Goal: Task Accomplishment & Management: Complete application form

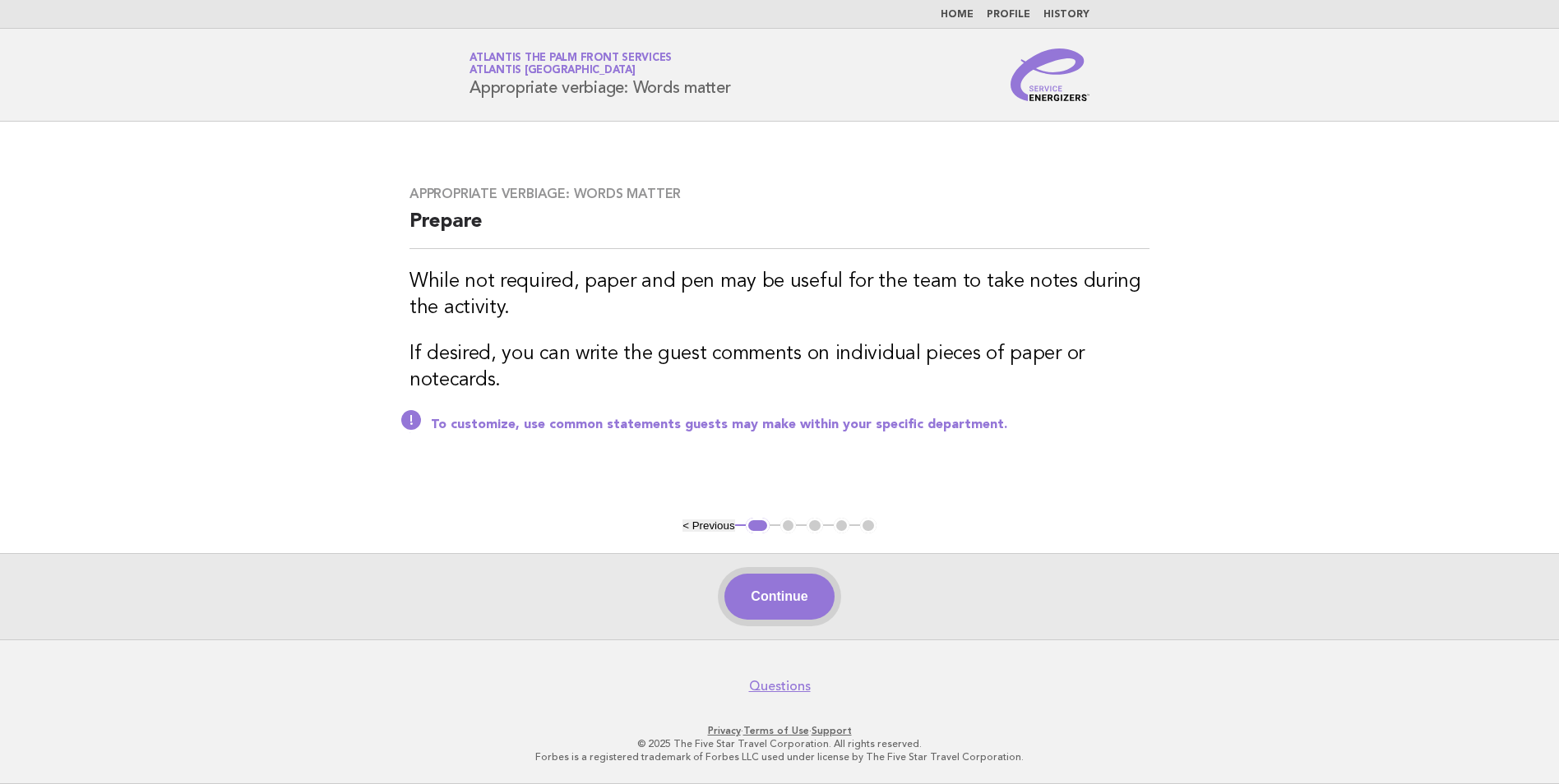
click at [771, 590] on button "Continue" at bounding box center [780, 596] width 109 height 46
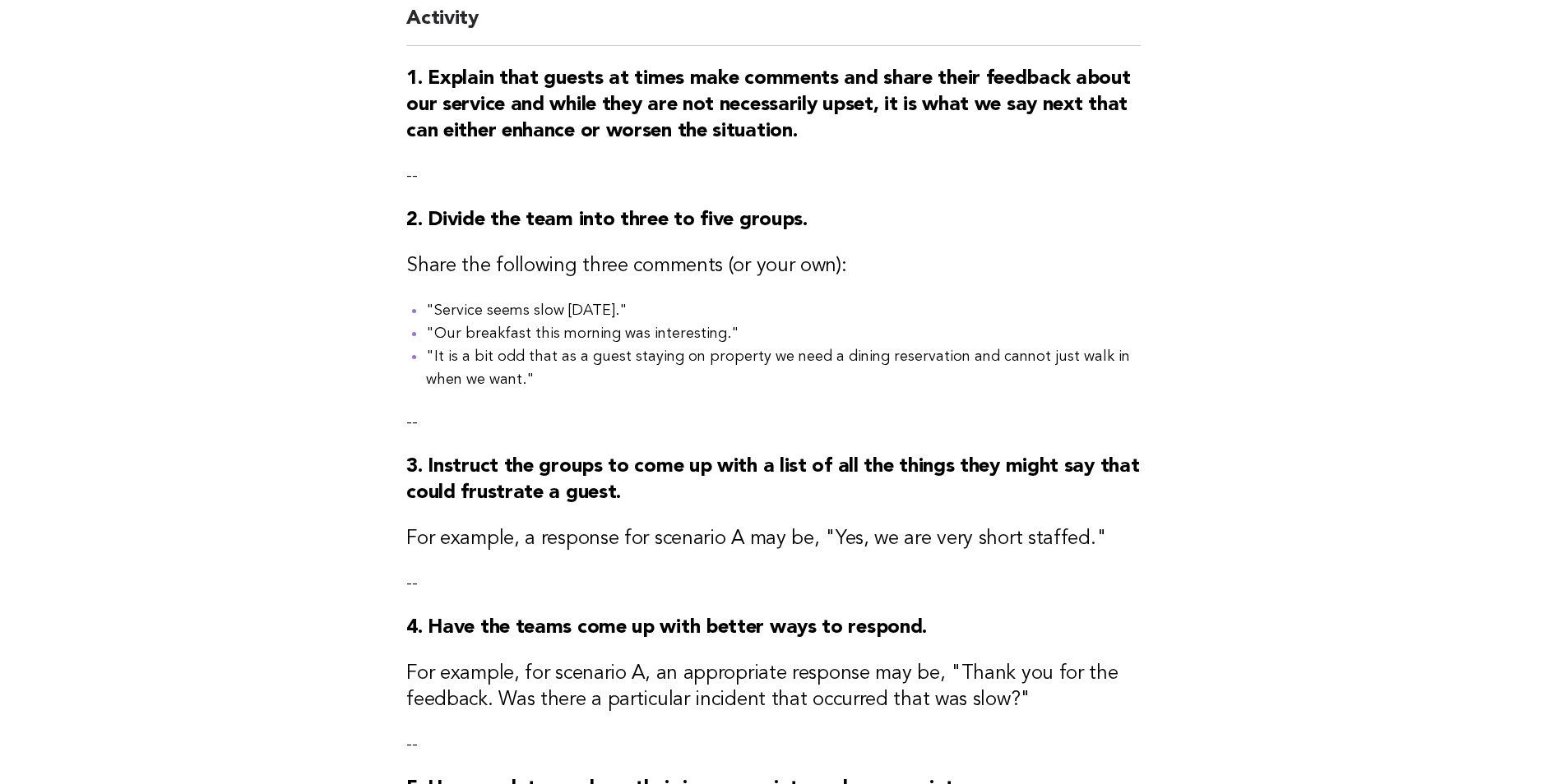
scroll to position [493, 0]
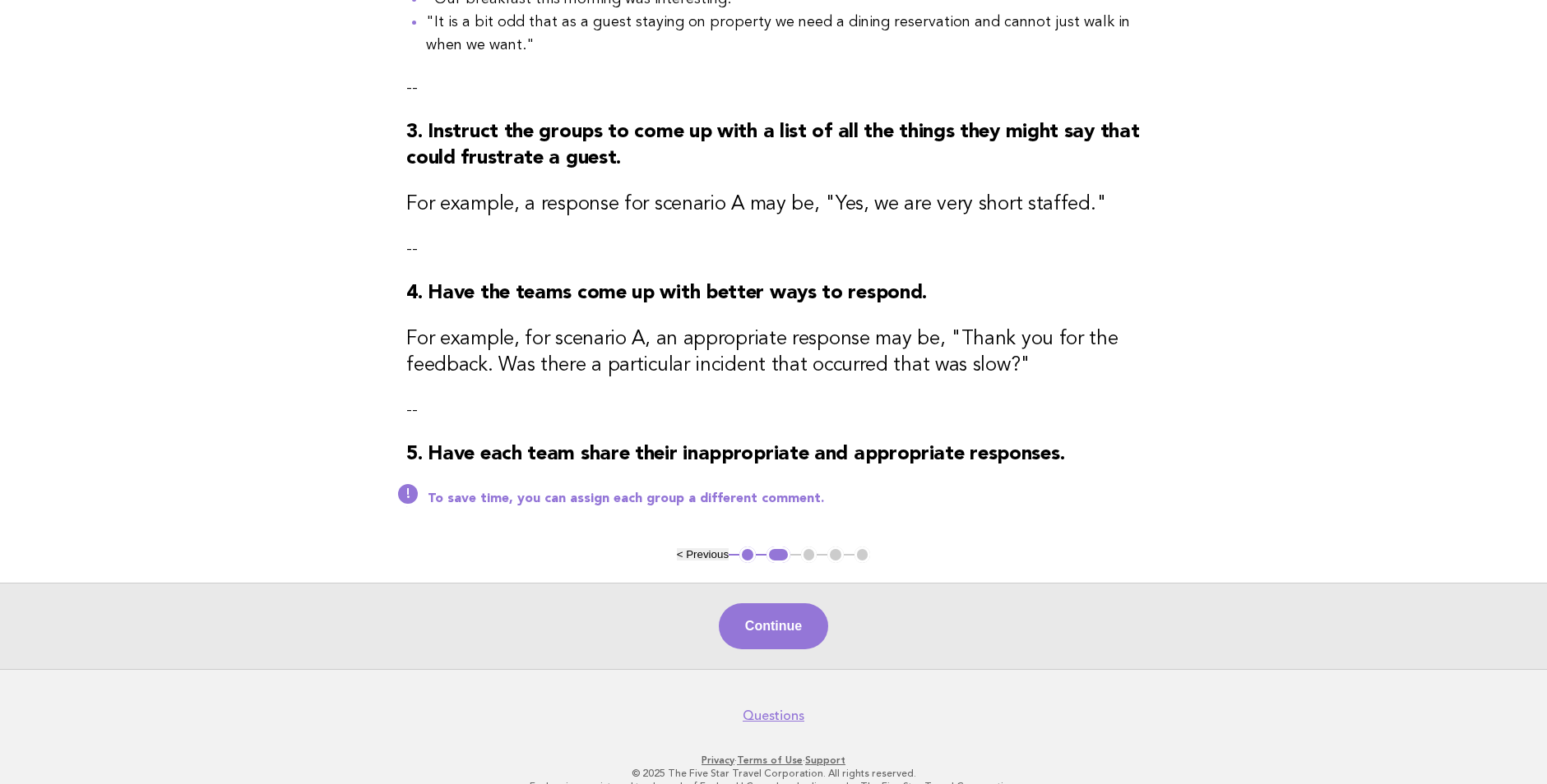
click at [787, 662] on div "Continue" at bounding box center [774, 625] width 1547 height 86
click at [775, 647] on button "Continue" at bounding box center [774, 626] width 109 height 46
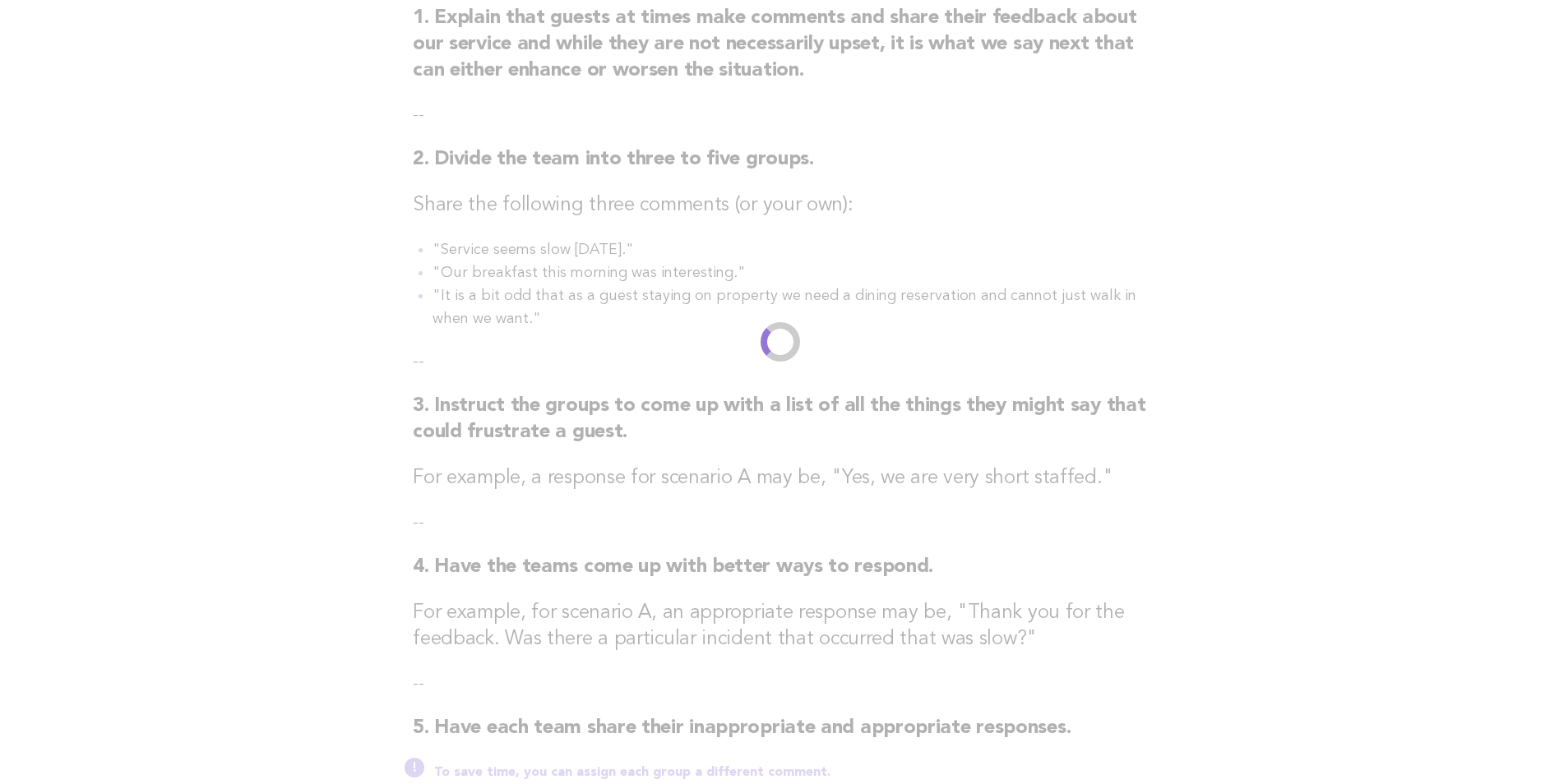
scroll to position [0, 0]
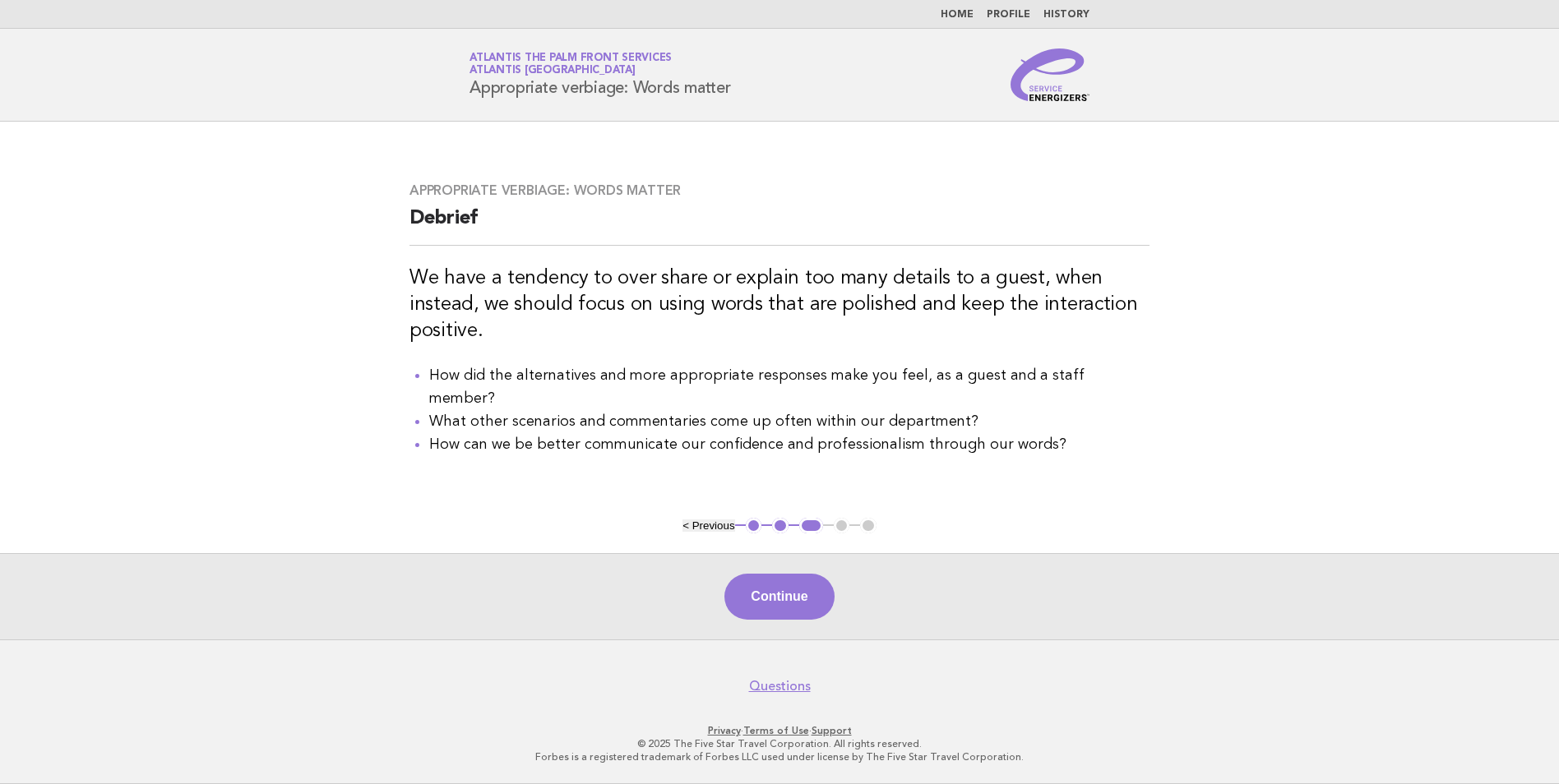
click at [759, 563] on div "Continue" at bounding box center [780, 595] width 1559 height 86
click at [785, 597] on button "Continue" at bounding box center [780, 596] width 109 height 46
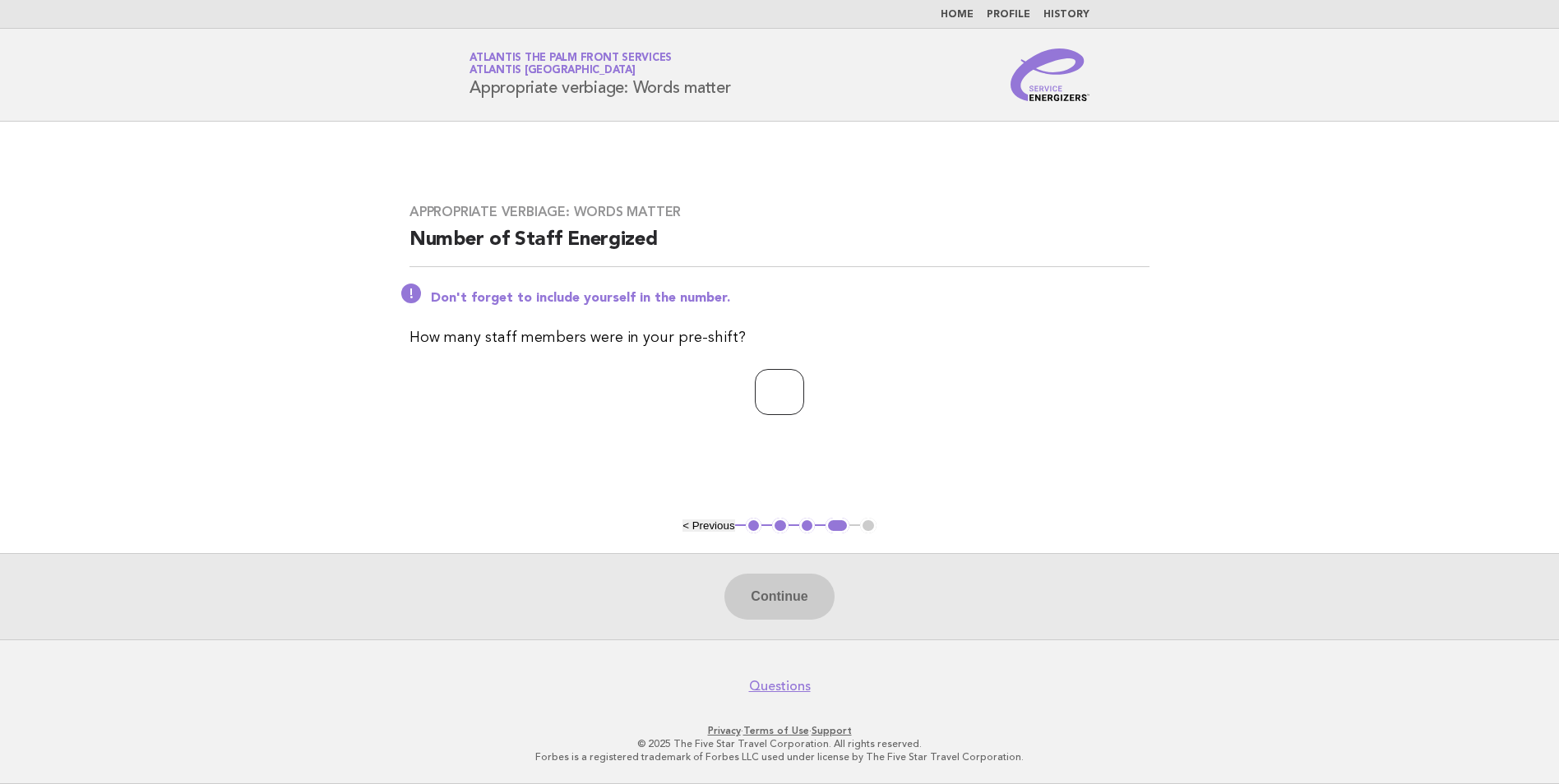
click at [774, 403] on input "number" at bounding box center [780, 392] width 50 height 46
type input "*"
click at [788, 604] on button "Continue" at bounding box center [780, 596] width 109 height 46
